Goal: Task Accomplishment & Management: Complete application form

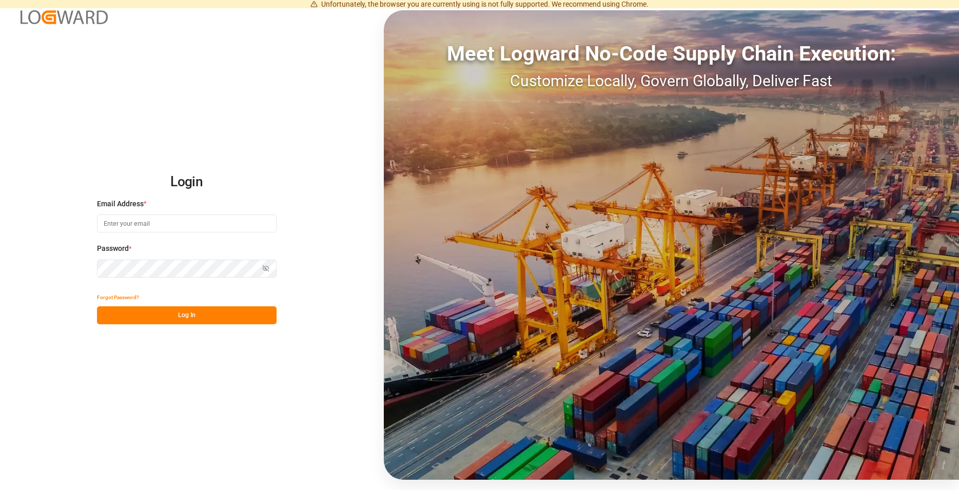
click at [148, 221] on input at bounding box center [187, 223] width 180 height 18
type input "M"
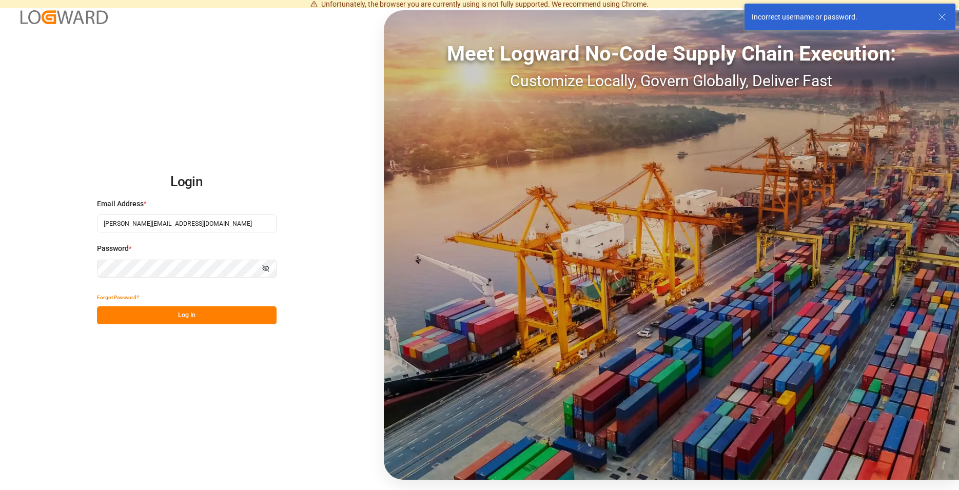
click at [231, 324] on button "Log In" at bounding box center [187, 315] width 180 height 18
click at [263, 265] on icon "button" at bounding box center [265, 268] width 7 height 7
click at [208, 320] on button "Log In" at bounding box center [187, 315] width 180 height 18
drag, startPoint x: 119, startPoint y: 222, endPoint x: 45, endPoint y: 226, distance: 74.5
click at [97, 226] on input "[PERSON_NAME][EMAIL_ADDRESS][DOMAIN_NAME]" at bounding box center [187, 223] width 180 height 18
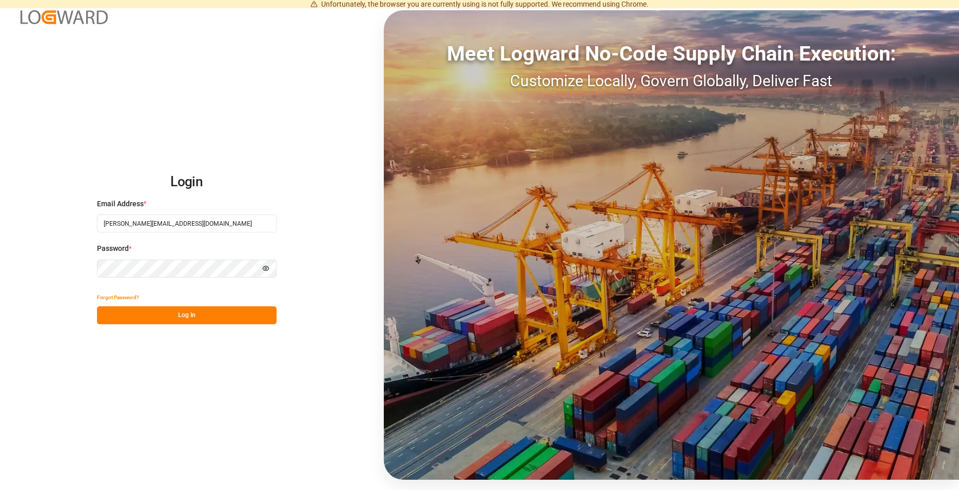
type input "[PERSON_NAME][EMAIL_ADDRESS][DOMAIN_NAME]"
click at [129, 308] on button "Log In" at bounding box center [187, 315] width 180 height 18
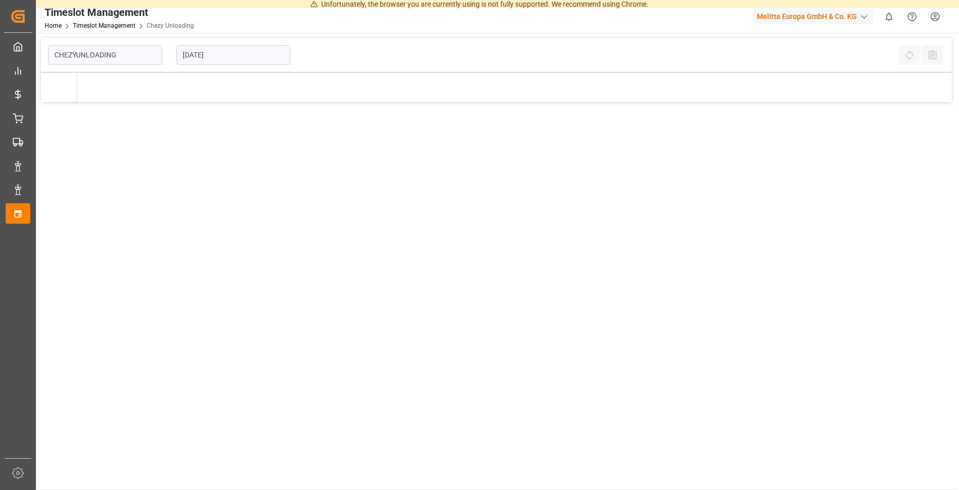
type input "Chezy Unloading"
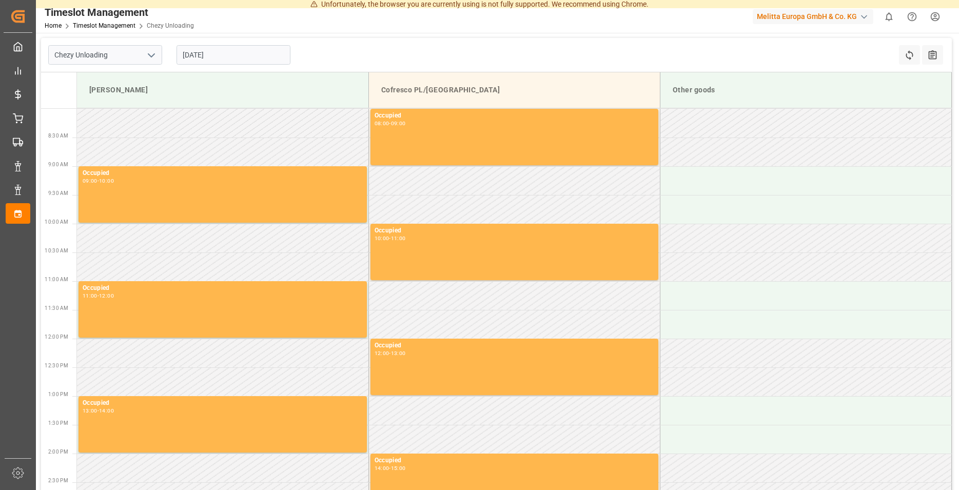
click at [258, 59] on input "[DATE]" at bounding box center [233, 54] width 114 height 19
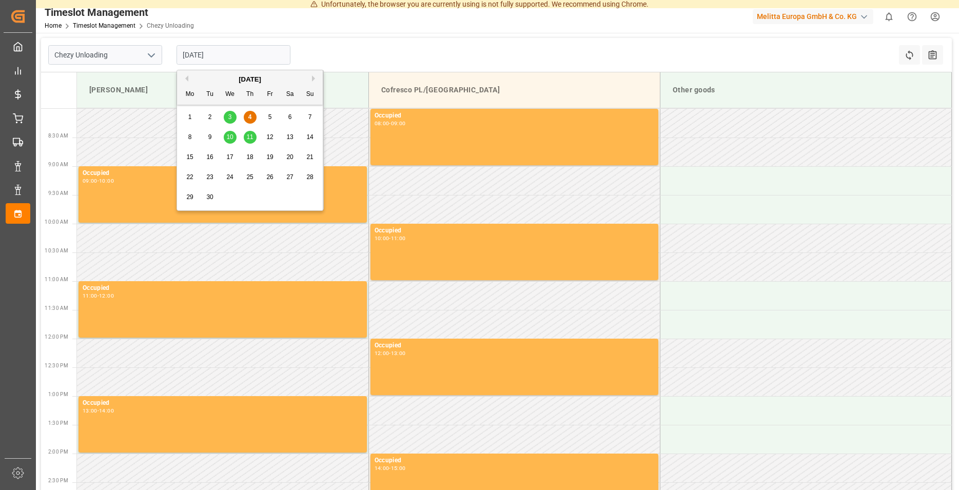
click at [229, 139] on span "10" at bounding box center [229, 136] width 7 height 7
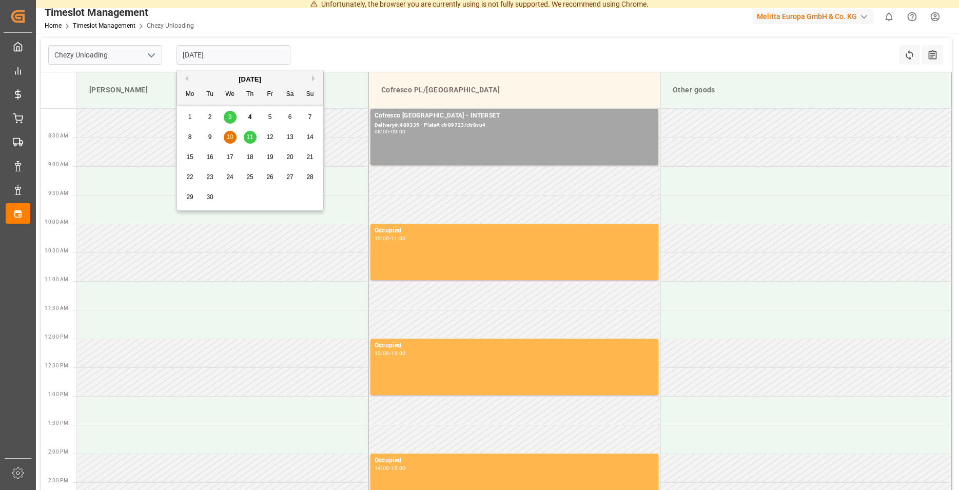
click at [196, 57] on input "[DATE]" at bounding box center [233, 54] width 114 height 19
click at [251, 134] on div "11" at bounding box center [250, 137] width 13 height 12
type input "[DATE]"
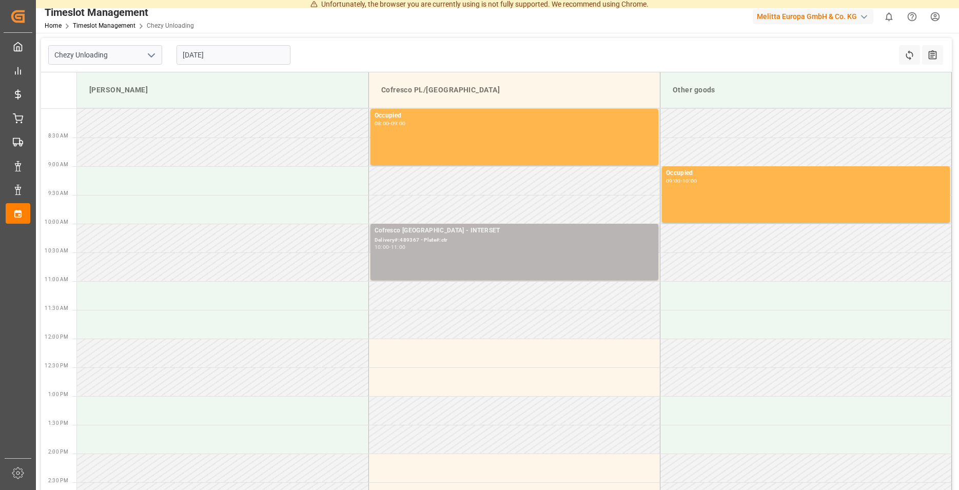
click at [479, 260] on div "Cofresco [GEOGRAPHIC_DATA] - INTERSET Delivery#:489367 - Plate#:ctr 10:00 - 11:…" at bounding box center [514, 252] width 280 height 52
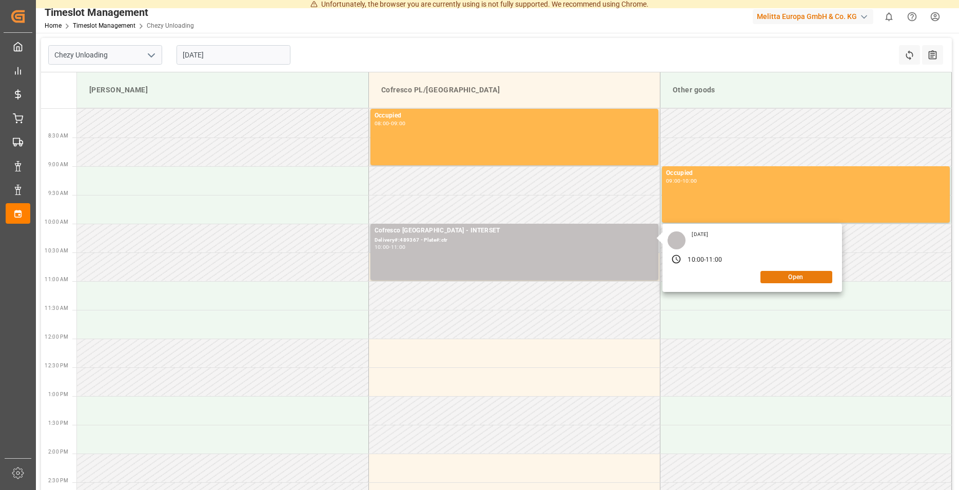
click at [807, 278] on button "Open" at bounding box center [796, 277] width 72 height 12
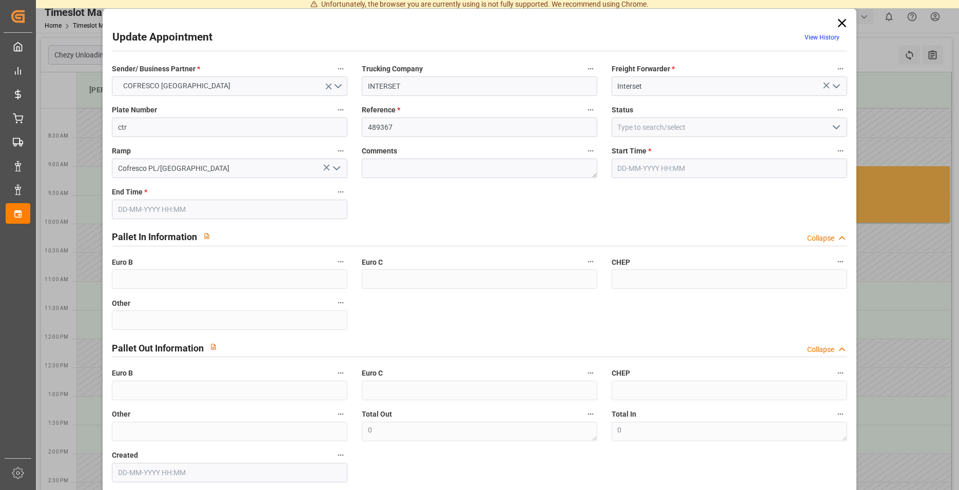
type input "[DATE] 10:00"
type input "[DATE] 11:00"
type input "[DATE] 08:39"
drag, startPoint x: 413, startPoint y: 127, endPoint x: 323, endPoint y: 127, distance: 90.8
click at [362, 127] on input "489367" at bounding box center [479, 126] width 235 height 19
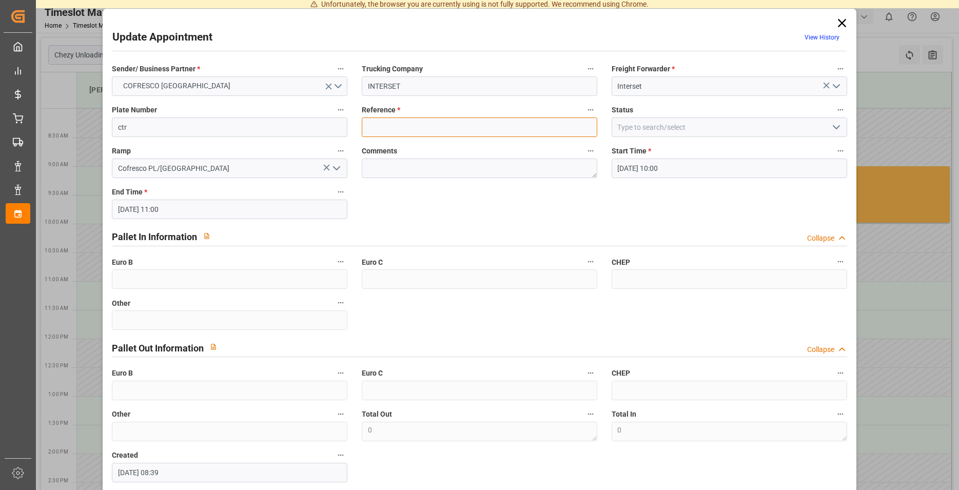
paste input "489367"
click at [371, 130] on input "489367" at bounding box center [479, 126] width 235 height 19
type input "489367"
drag, startPoint x: 216, startPoint y: 127, endPoint x: 19, endPoint y: 126, distance: 197.5
click at [112, 126] on input "ctr" at bounding box center [229, 126] width 235 height 19
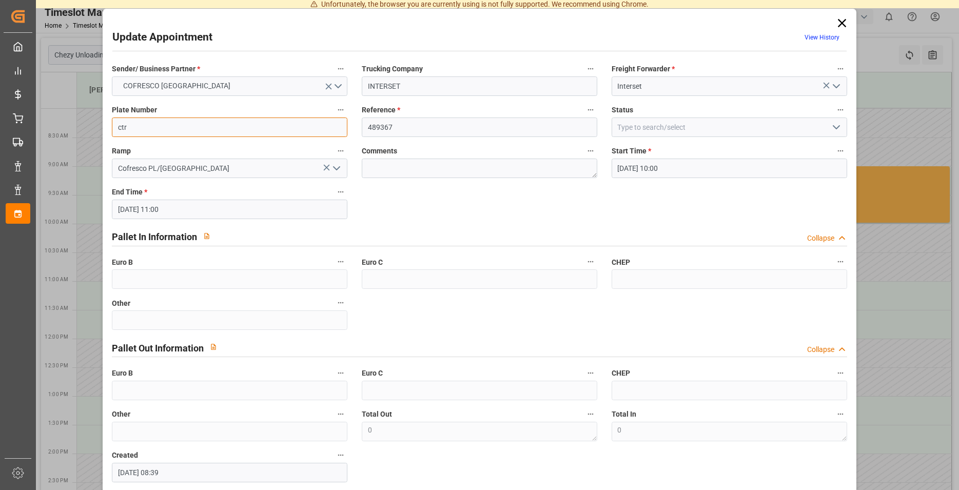
click at [202, 128] on input "ctr" at bounding box center [229, 126] width 235 height 19
type input "c"
type input "T"
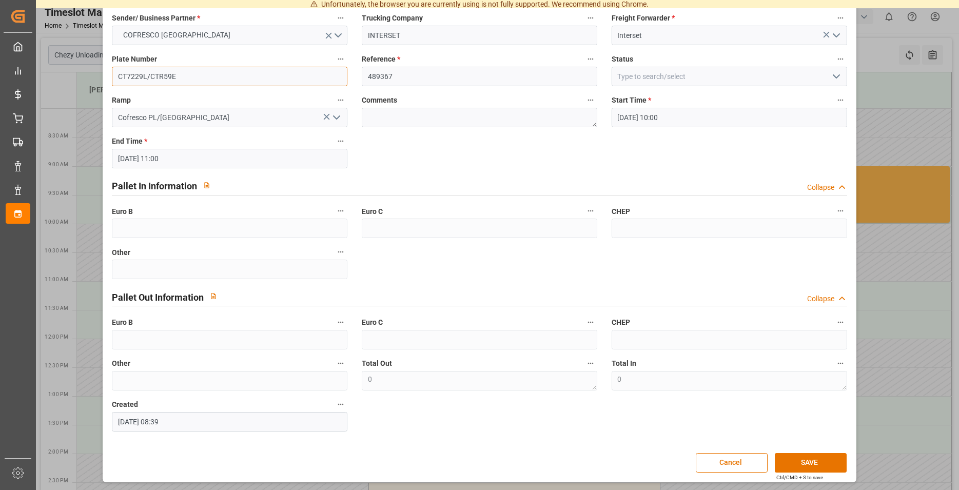
scroll to position [52, 0]
type input "CT7229L/CTR59E"
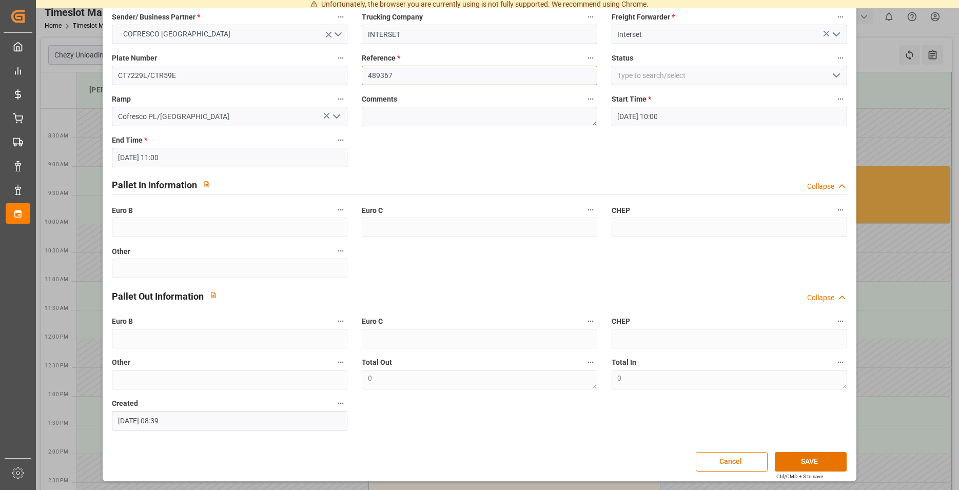
drag, startPoint x: 419, startPoint y: 82, endPoint x: 352, endPoint y: 75, distance: 66.5
click at [362, 75] on input "489367" at bounding box center [479, 75] width 235 height 19
click at [804, 460] on button "SAVE" at bounding box center [810, 461] width 72 height 19
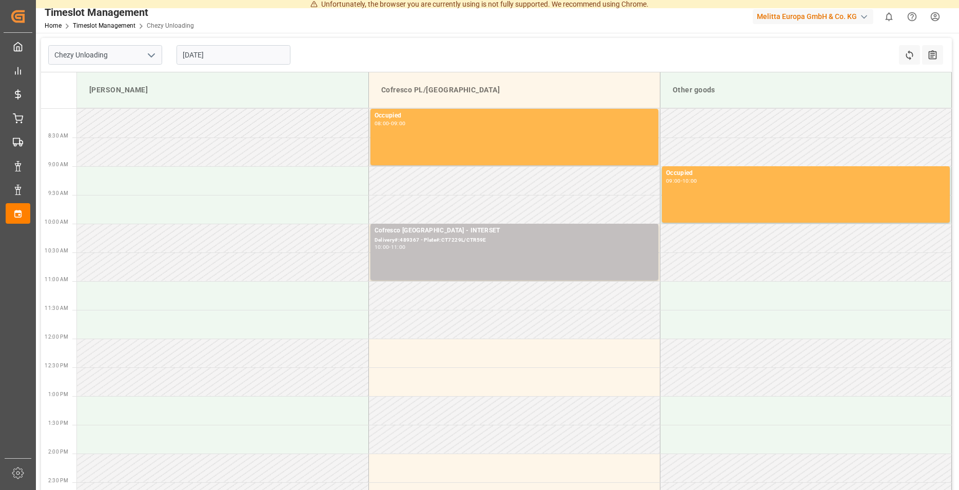
click at [206, 52] on input "[DATE]" at bounding box center [233, 54] width 114 height 19
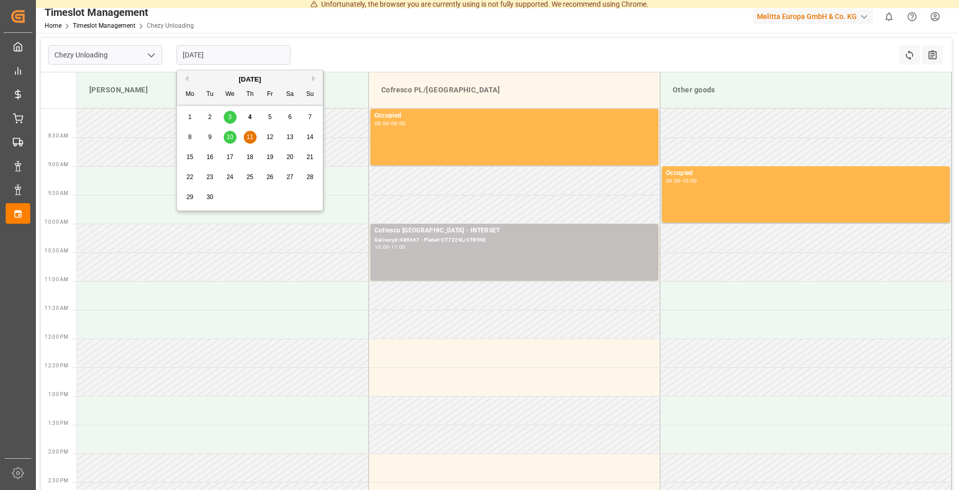
click at [233, 135] on span "10" at bounding box center [229, 136] width 7 height 7
type input "[DATE]"
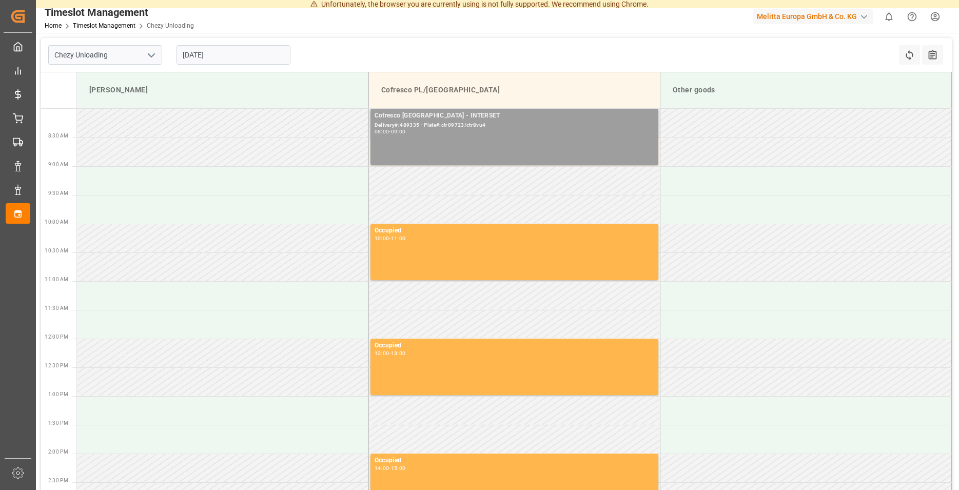
click at [469, 140] on div "Cofresco [GEOGRAPHIC_DATA] - INTERSET Delivery#:489335 - Plate#:ctr09723/ctr8vu…" at bounding box center [514, 137] width 280 height 52
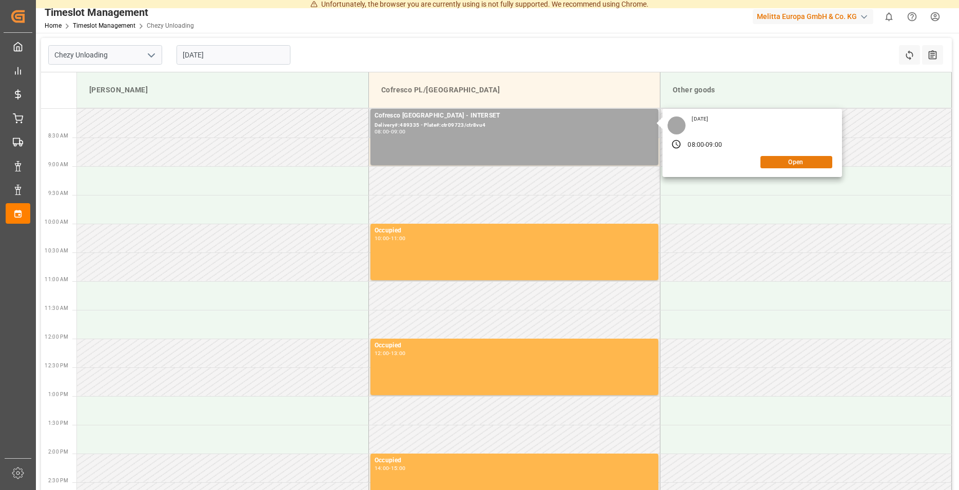
click at [788, 162] on button "Open" at bounding box center [796, 162] width 72 height 12
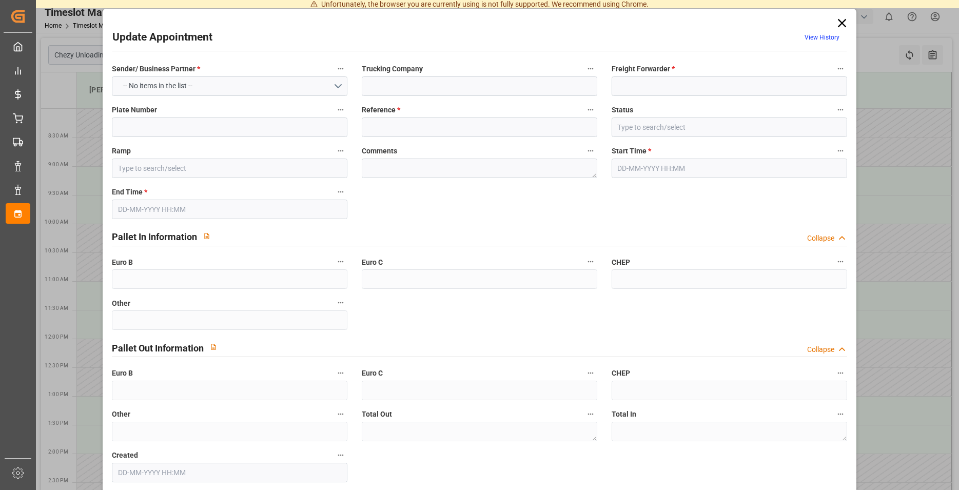
type input "INTERSET"
type input "Interset"
type input "ctr09723/ctr8vu4"
type input "489335"
type input "Slot Booked"
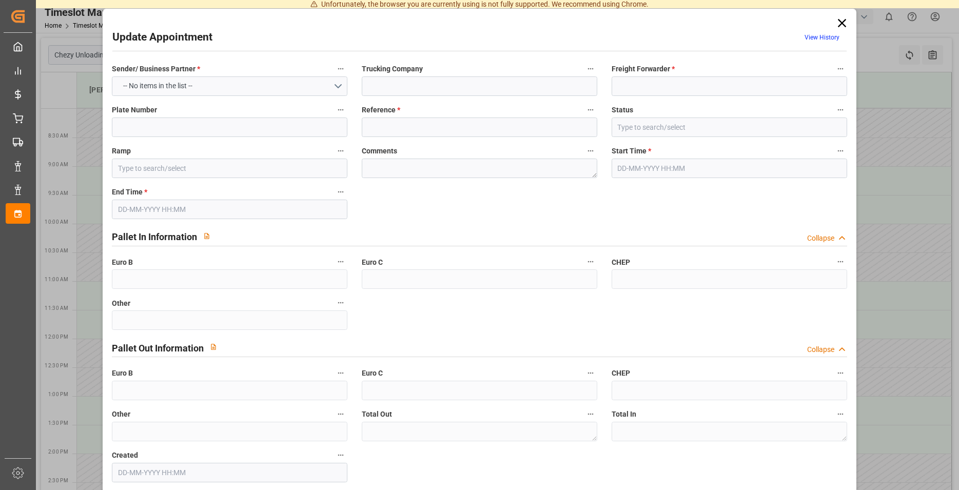
type input "Cofresco PL/[GEOGRAPHIC_DATA]"
type textarea "0"
type input "[DATE] 08:00"
type input "[DATE] 09:00"
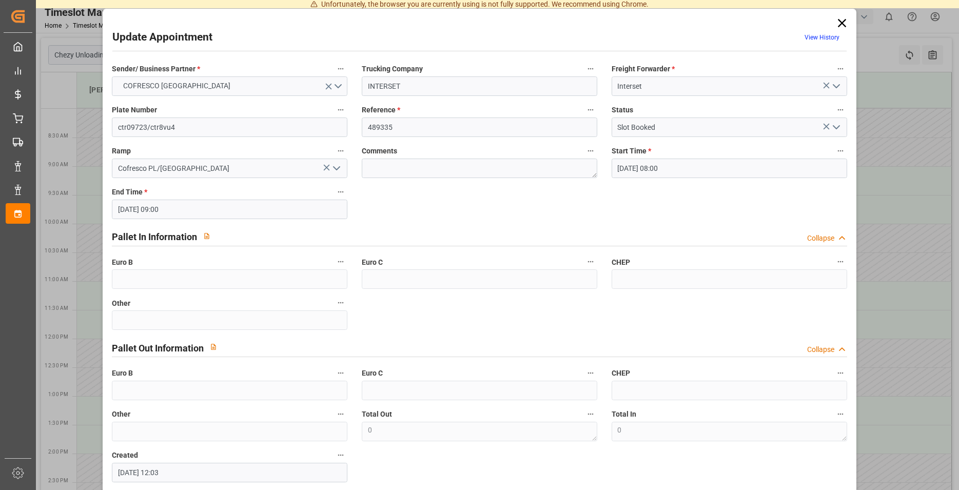
type input "[DATE] 12:03"
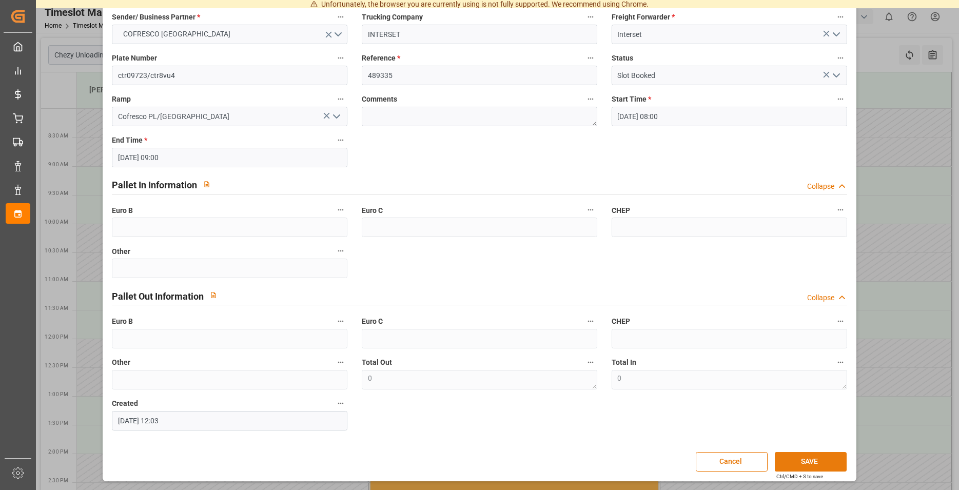
click at [789, 454] on button "SAVE" at bounding box center [810, 461] width 72 height 19
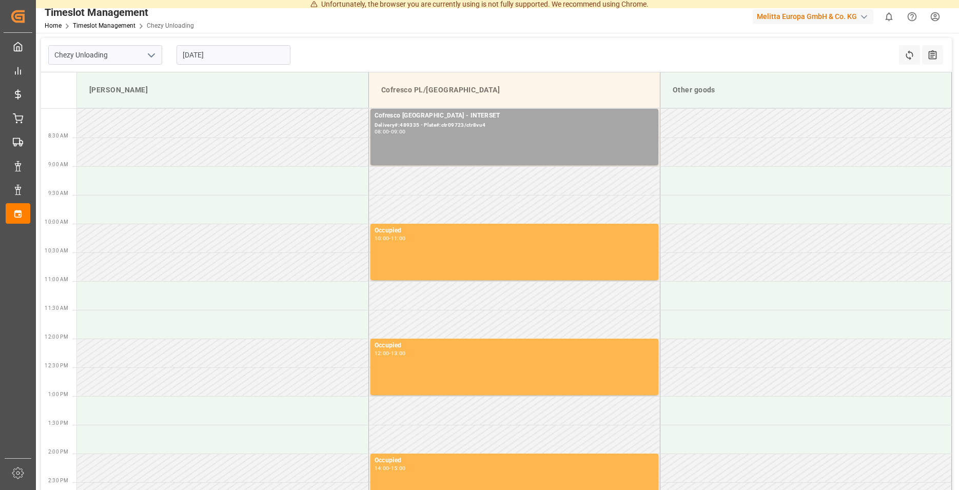
click at [226, 58] on input "[DATE]" at bounding box center [233, 54] width 114 height 19
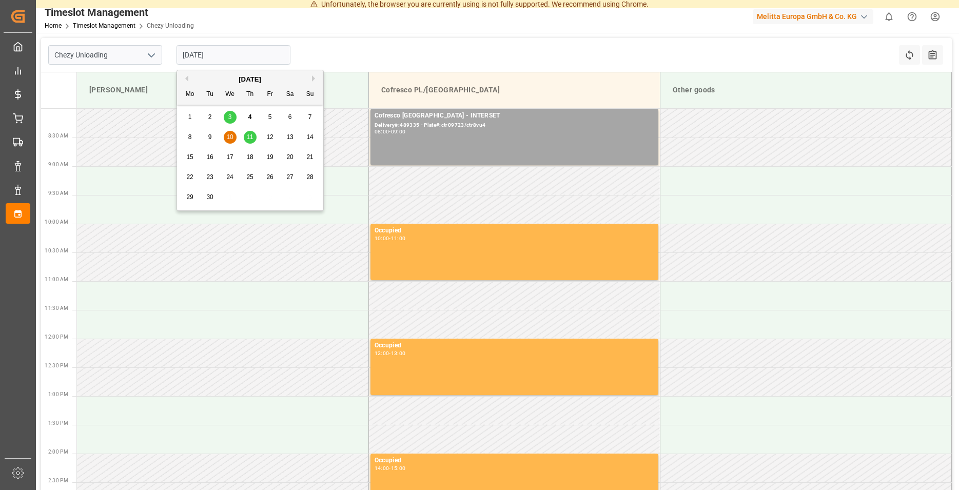
click at [250, 132] on div "11" at bounding box center [250, 137] width 13 height 12
type input "[DATE]"
